Goal: Check status

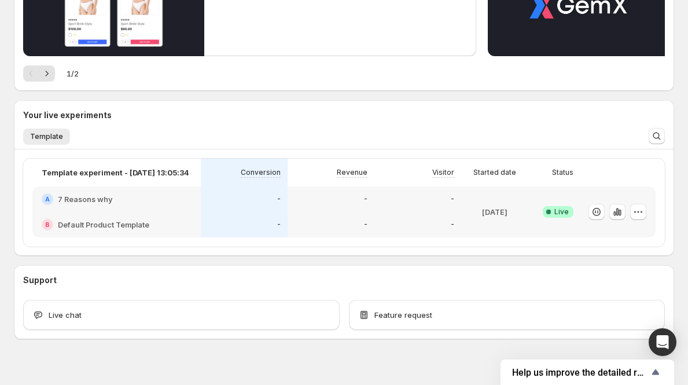
scroll to position [199, 0]
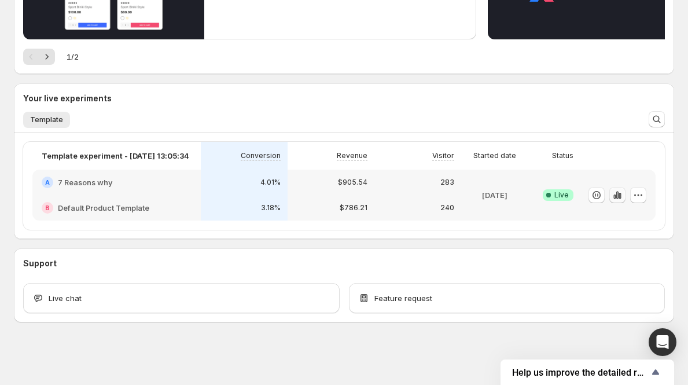
click at [622, 197] on icon "button" at bounding box center [618, 195] width 12 height 12
click at [621, 194] on icon "button" at bounding box center [620, 196] width 2 height 6
